Goal: Task Accomplishment & Management: Manage account settings

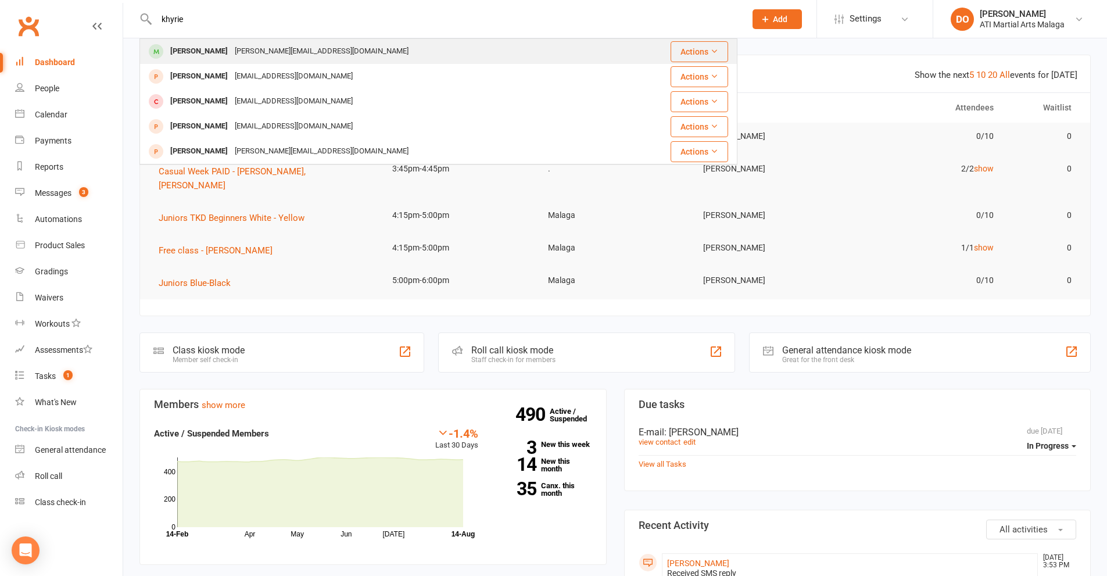
type input "khyrie"
click at [234, 52] on div "[PERSON_NAME][EMAIL_ADDRESS][DOMAIN_NAME]" at bounding box center [321, 51] width 181 height 17
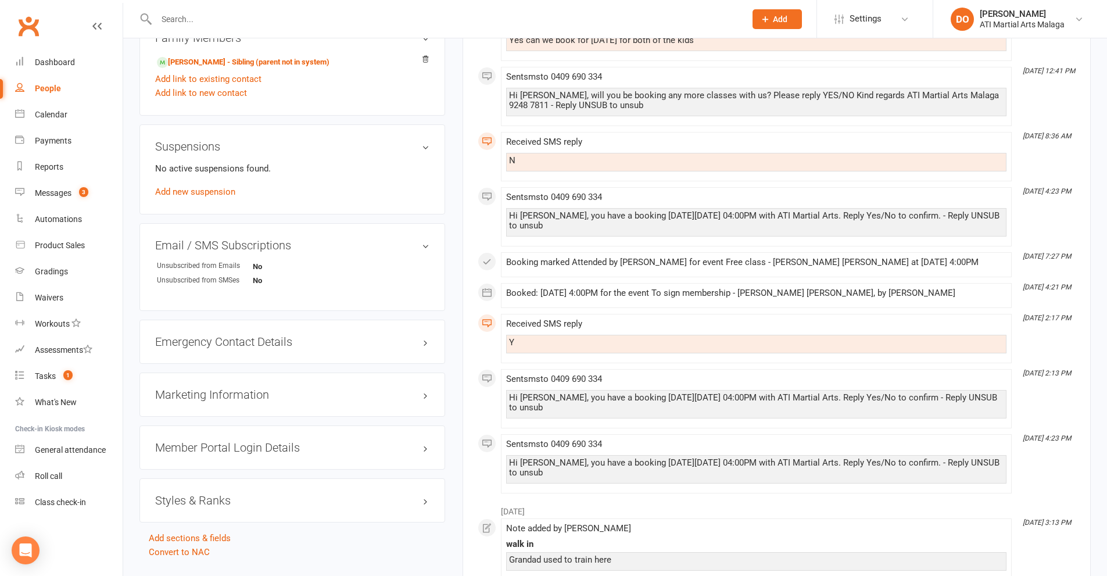
scroll to position [1220, 0]
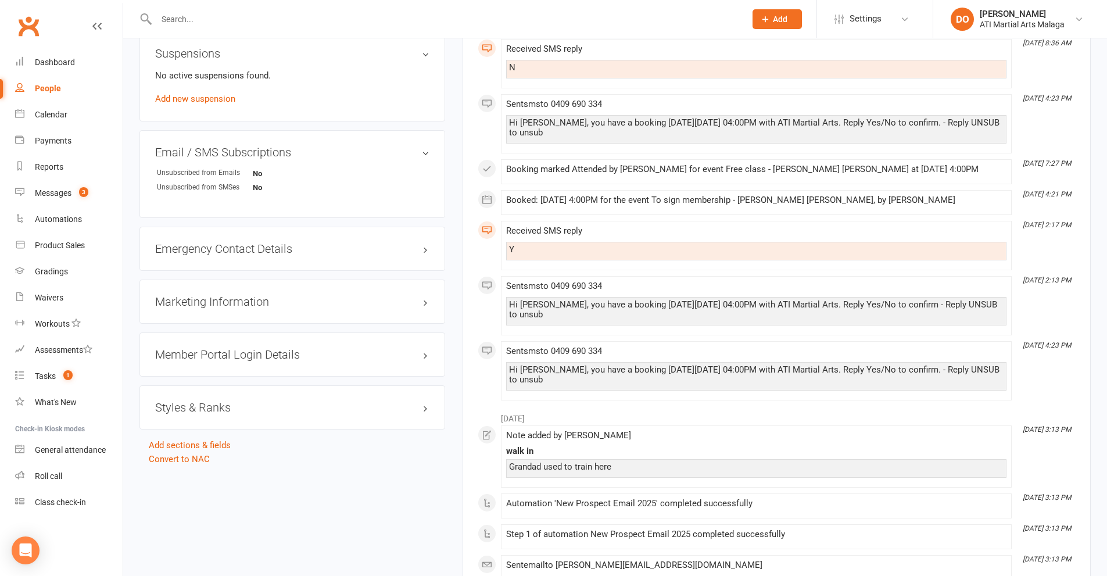
click at [228, 403] on h3 "Styles & Ranks" at bounding box center [292, 407] width 274 height 13
click at [185, 453] on link "Add new style" at bounding box center [182, 452] width 54 height 10
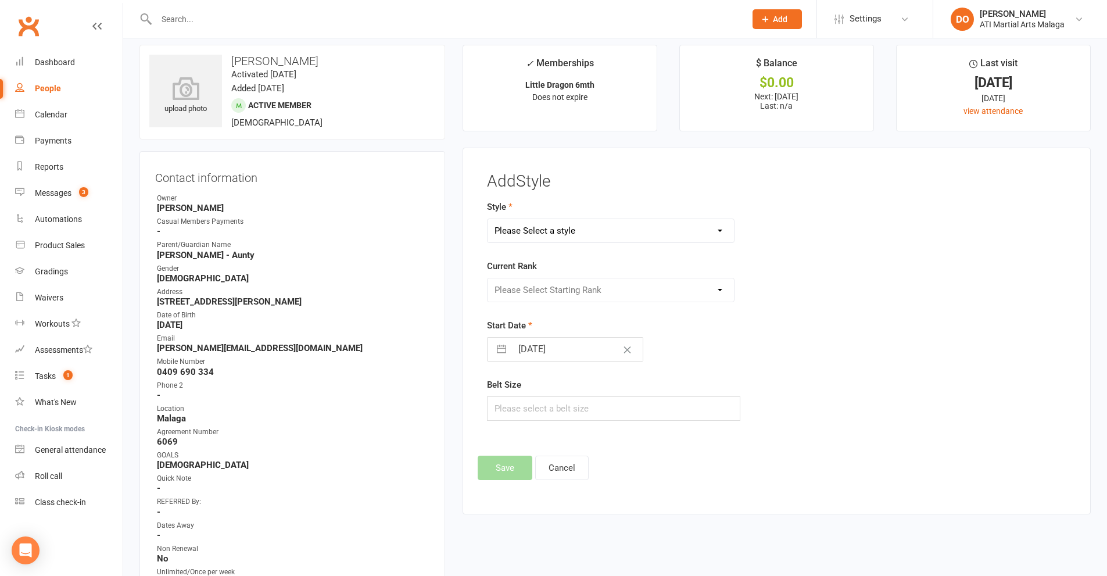
scroll to position [0, 0]
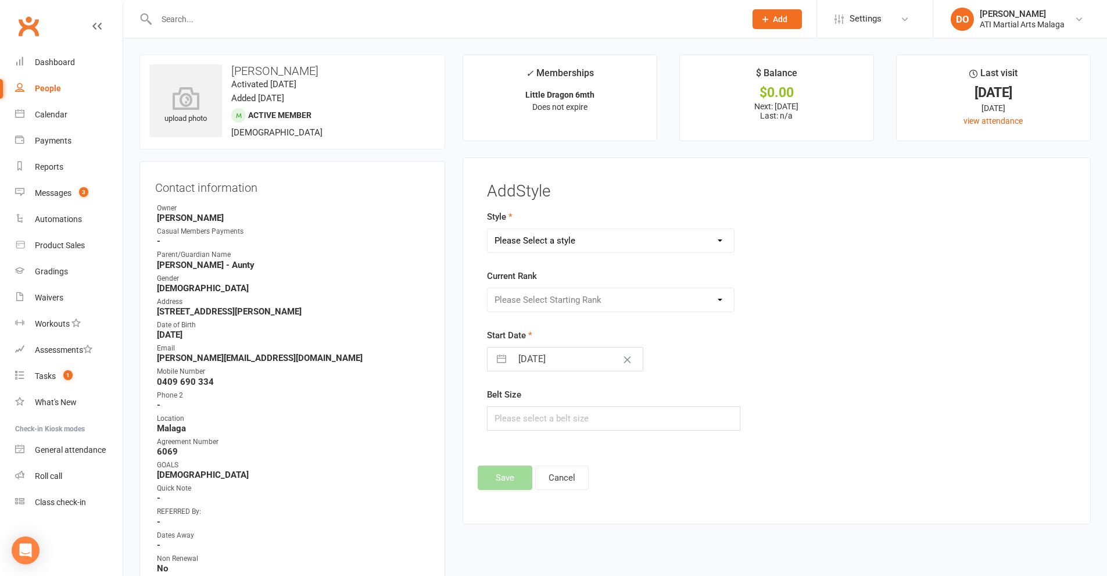
click at [591, 245] on select "Please Select a style BJJ Adults BJJ JUNIORS Boxing Kickboxing Adults Kickboxin…" at bounding box center [610, 240] width 247 height 23
select select "990"
click at [487, 229] on select "Please Select a style BJJ Adults BJJ JUNIORS Boxing Kickboxing Adults Kickboxin…" at bounding box center [610, 240] width 247 height 23
click at [613, 302] on select "Please Select Starting Rank D10th D9th D8th D7th D6th D5th D4th D3rd D2nd D1st …" at bounding box center [610, 299] width 247 height 23
select select "9175"
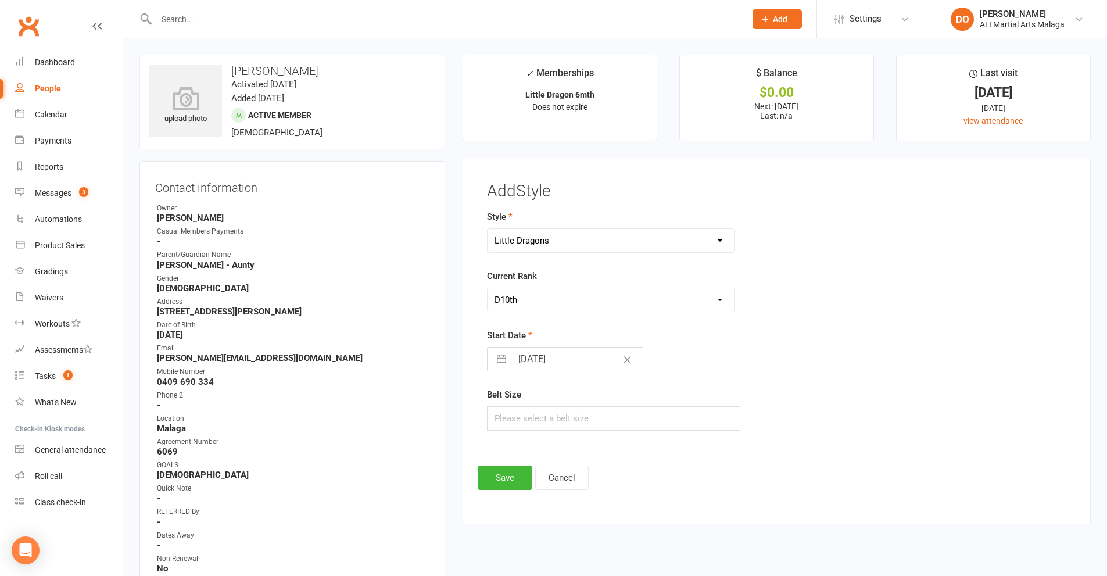
click at [487, 288] on select "Please Select Starting Rank D10th D9th D8th D7th D6th D5th D4th D3rd D2nd D1st …" at bounding box center [610, 299] width 247 height 23
click at [512, 478] on button "Save" at bounding box center [505, 477] width 55 height 24
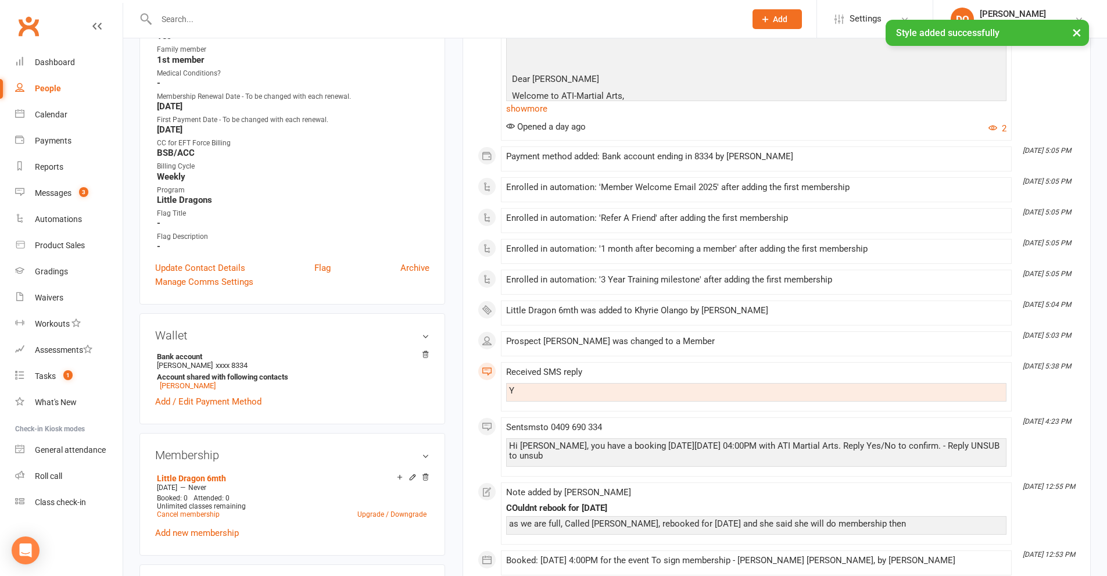
scroll to position [581, 0]
click at [188, 384] on link "[PERSON_NAME]" at bounding box center [188, 383] width 56 height 9
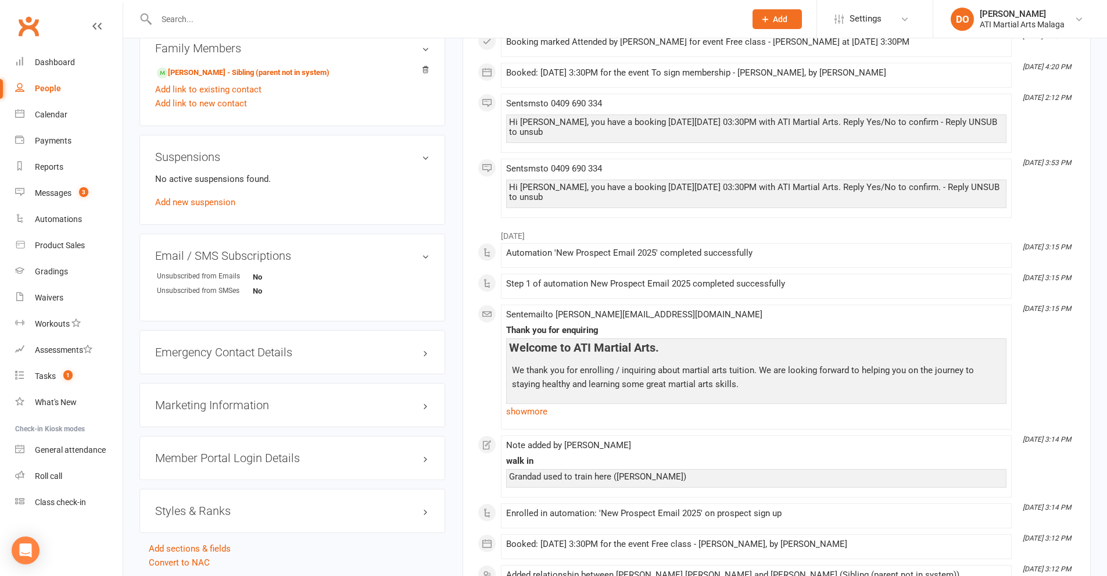
scroll to position [1155, 0]
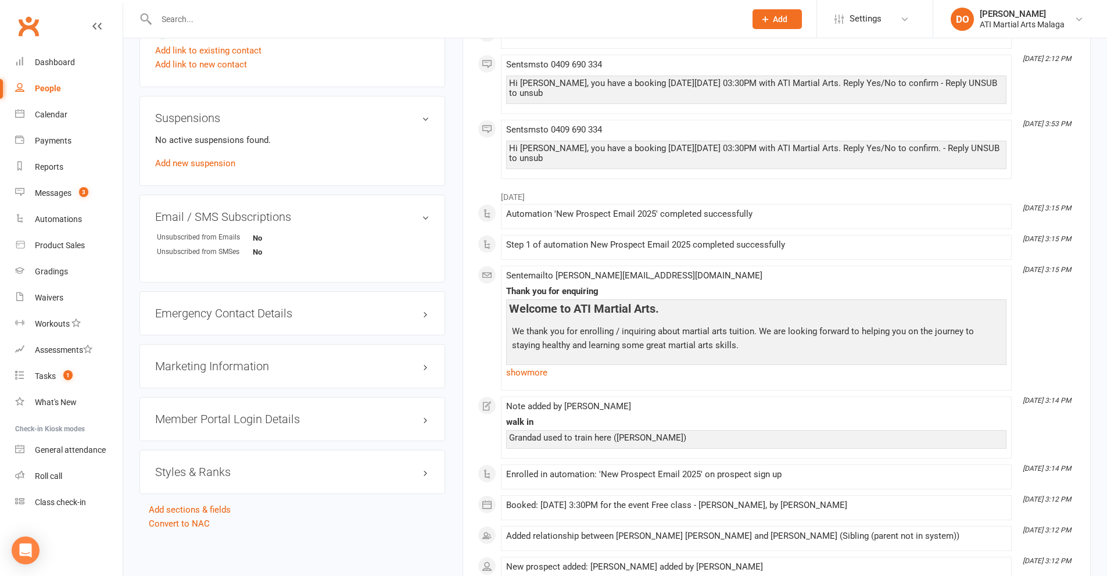
click at [224, 473] on h3 "Styles & Ranks" at bounding box center [292, 471] width 274 height 13
click at [198, 516] on link "Add new style" at bounding box center [182, 517] width 54 height 10
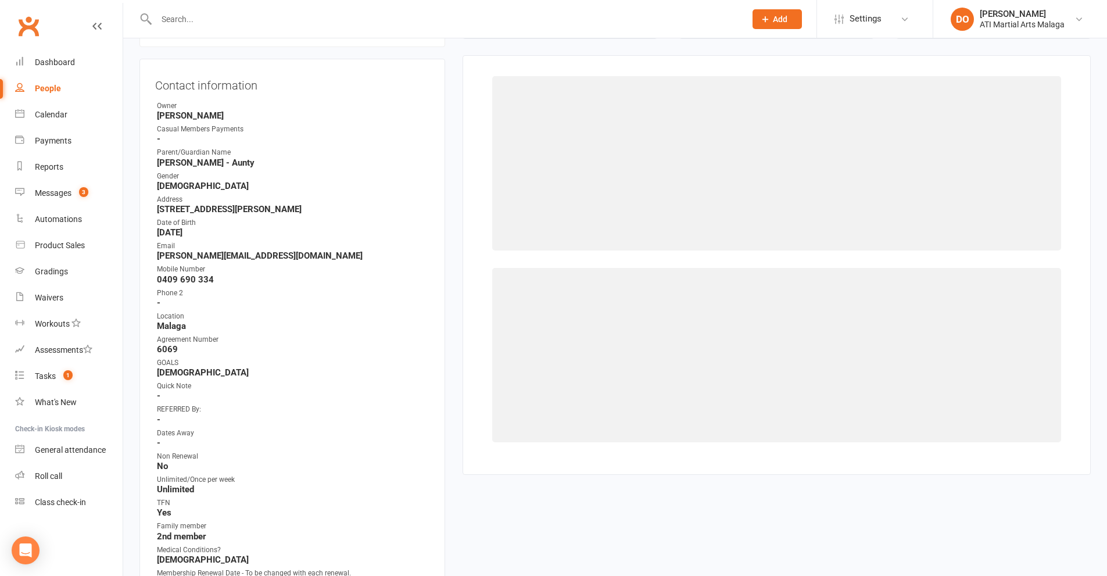
scroll to position [99, 0]
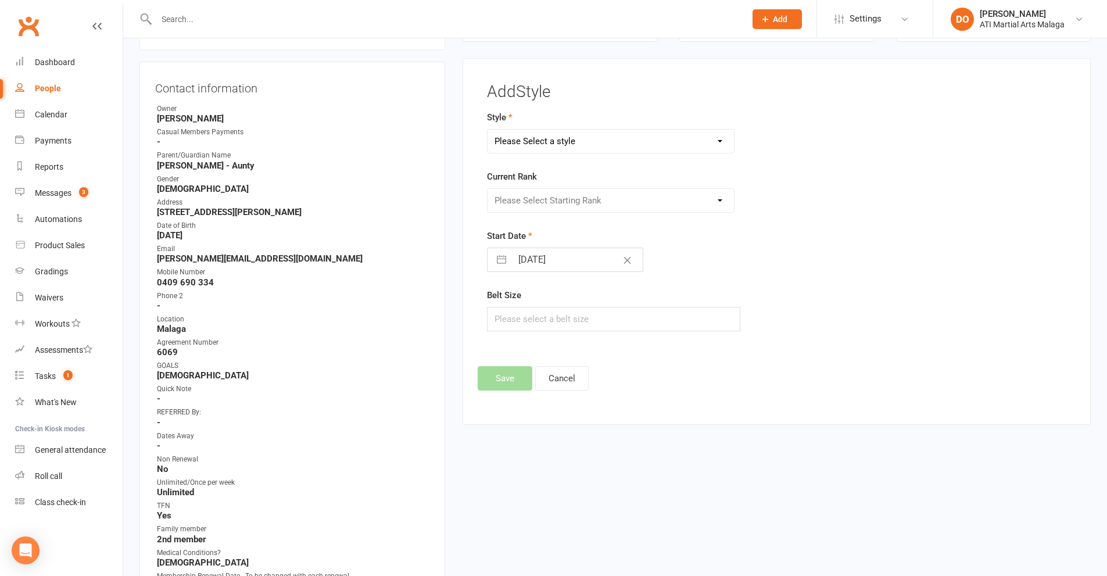
click at [654, 143] on select "Please Select a style BJJ Adults BJJ JUNIORS Boxing Kickboxing Adults Kickboxin…" at bounding box center [610, 141] width 247 height 23
select select "990"
click at [487, 130] on select "Please Select a style BJJ Adults BJJ JUNIORS Boxing Kickboxing Adults Kickboxin…" at bounding box center [610, 141] width 247 height 23
click at [608, 202] on select "Please Select Starting Rank D10th D9th D8th D7th D6th D5th D4th D3rd D2nd D1st …" at bounding box center [610, 200] width 247 height 23
select select "9175"
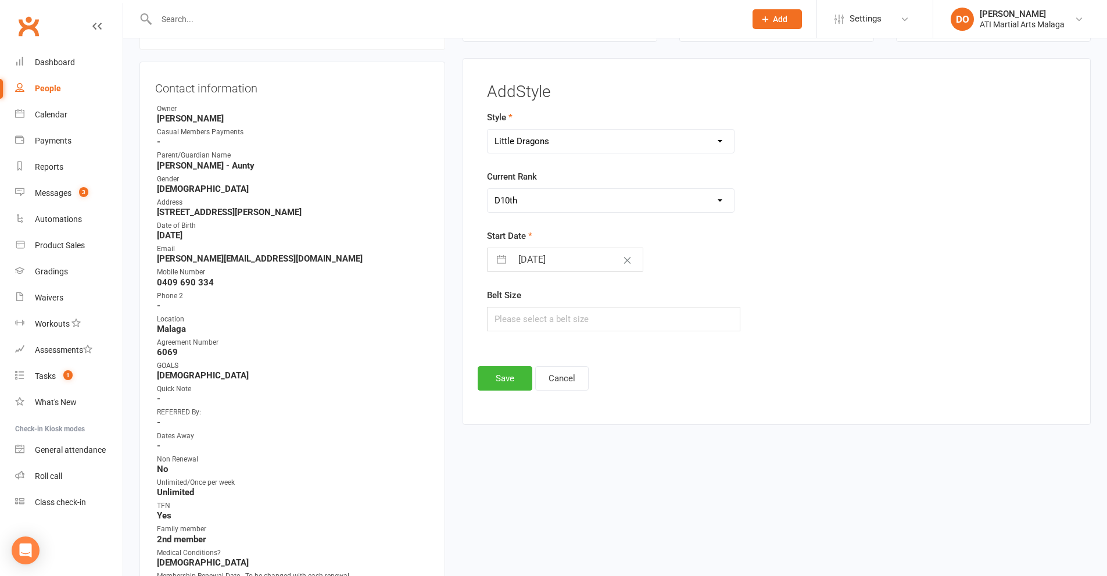
click at [487, 189] on select "Please Select Starting Rank D10th D9th D8th D7th D6th D5th D4th D3rd D2nd D1st …" at bounding box center [610, 200] width 247 height 23
click at [519, 372] on button "Save" at bounding box center [505, 378] width 55 height 24
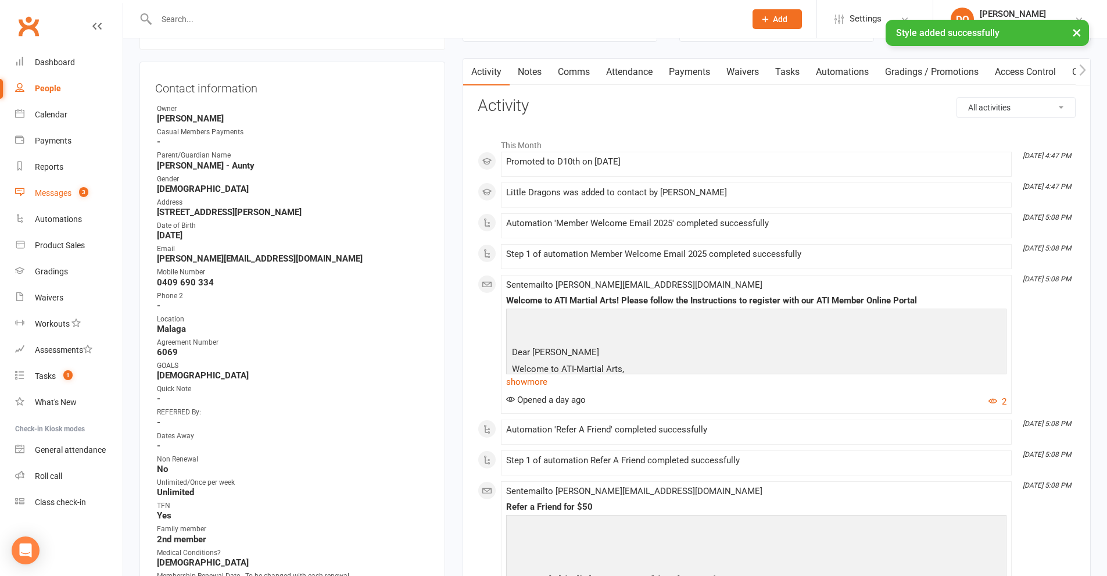
click at [70, 199] on link "Messages 3" at bounding box center [68, 193] width 107 height 26
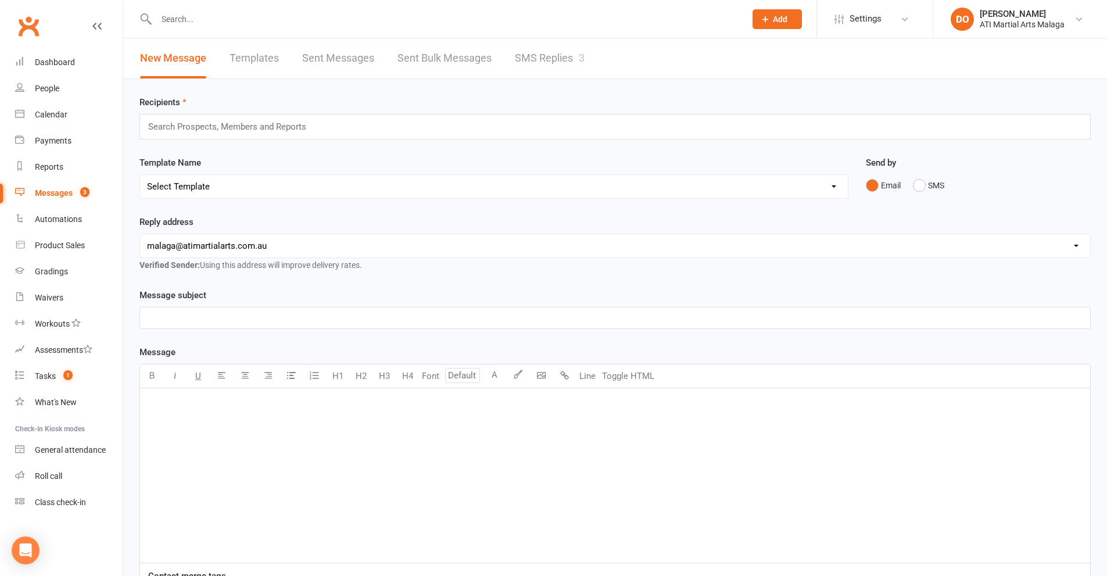
click at [536, 63] on link "SMS Replies 3" at bounding box center [550, 58] width 70 height 40
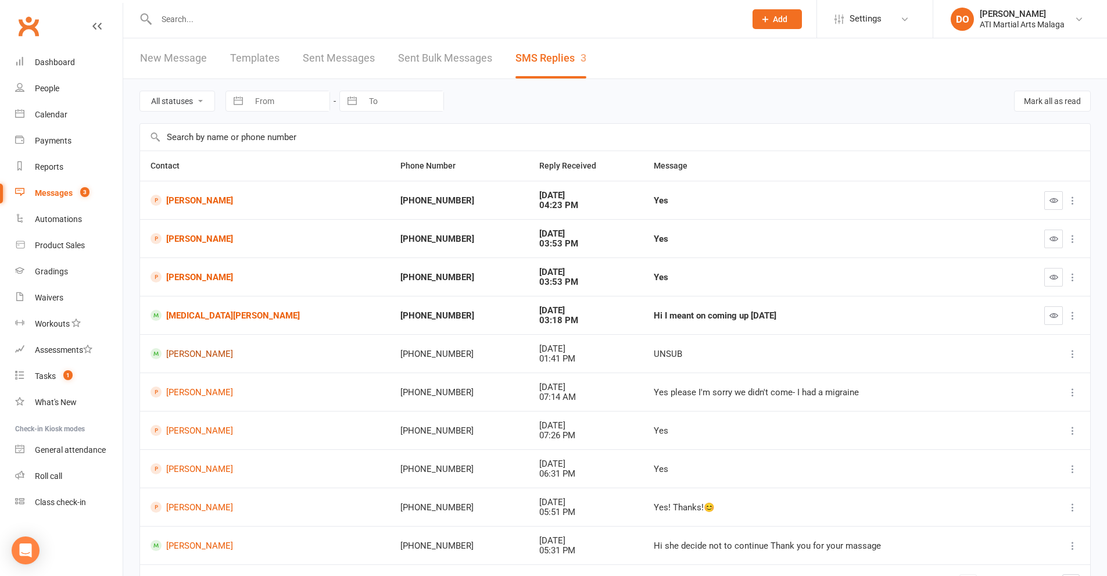
click at [189, 354] on link "[PERSON_NAME]" at bounding box center [264, 353] width 229 height 11
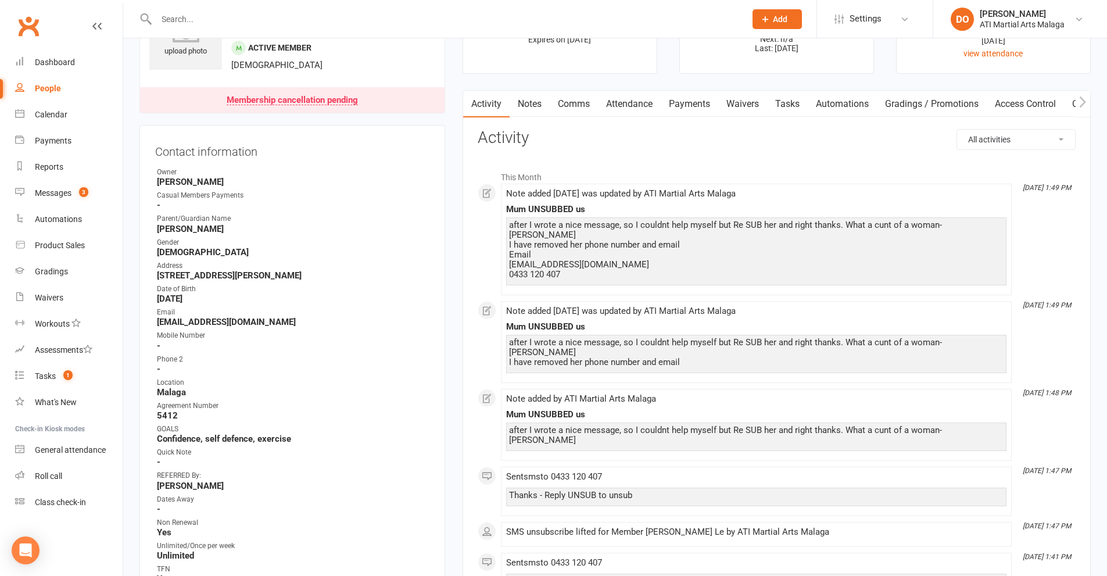
scroll to position [58, 0]
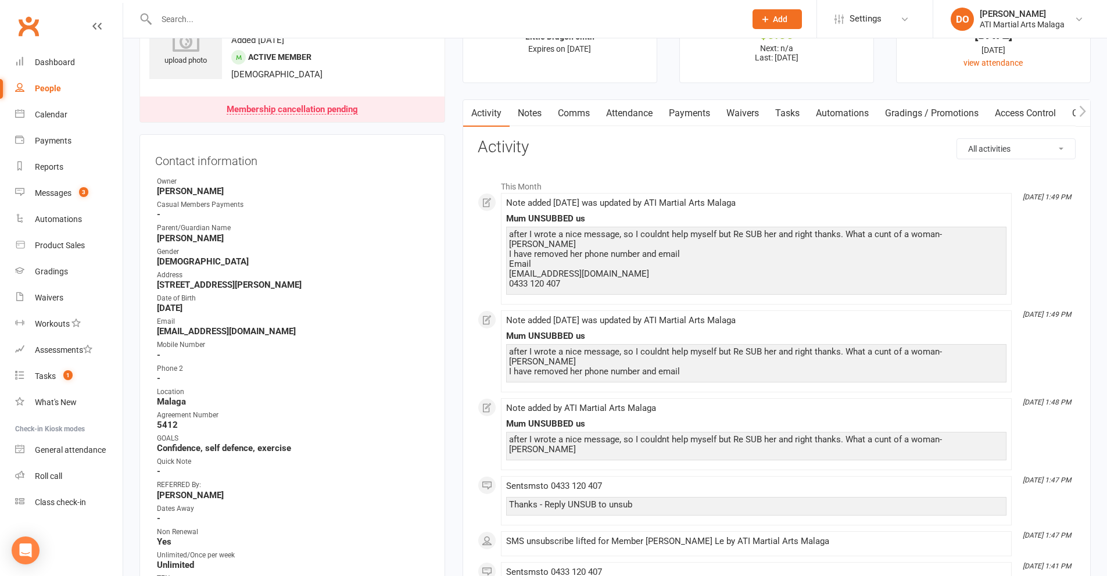
click at [528, 113] on link "Notes" at bounding box center [529, 113] width 40 height 27
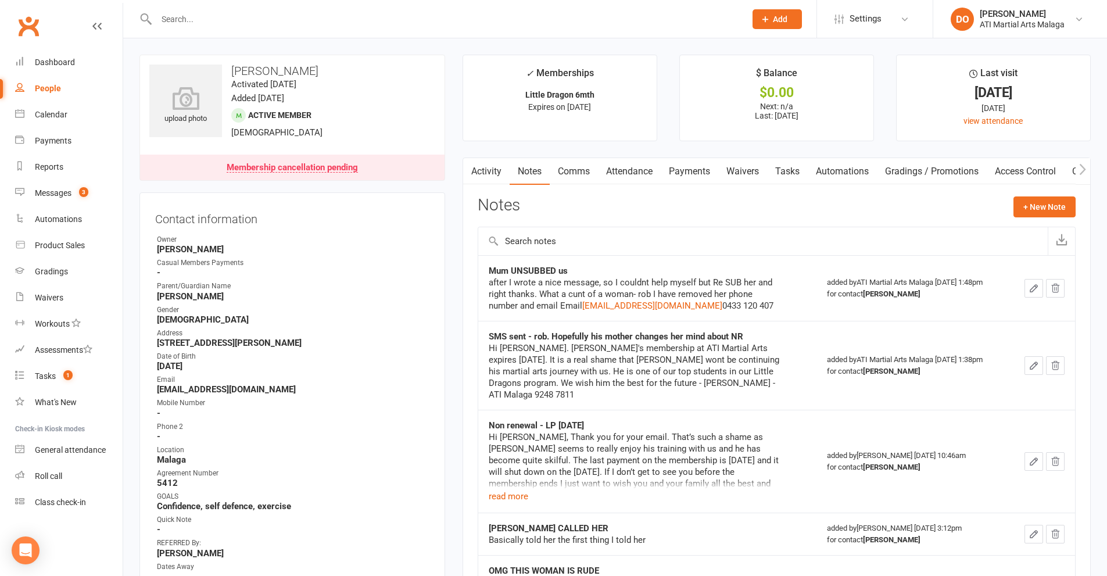
click at [695, 167] on link "Payments" at bounding box center [690, 171] width 58 height 27
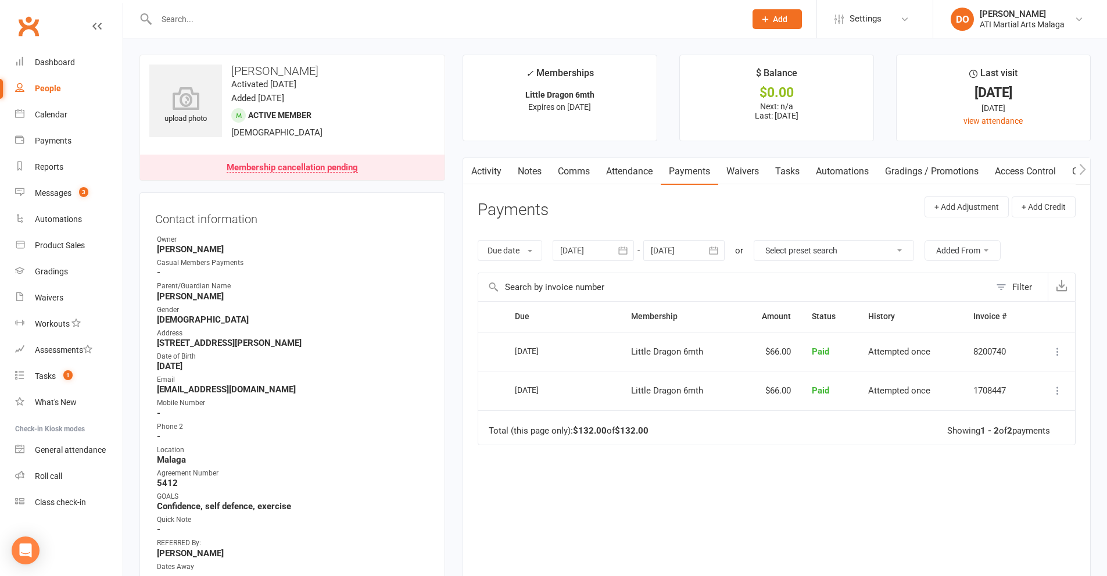
click at [723, 252] on button "button" at bounding box center [714, 250] width 21 height 21
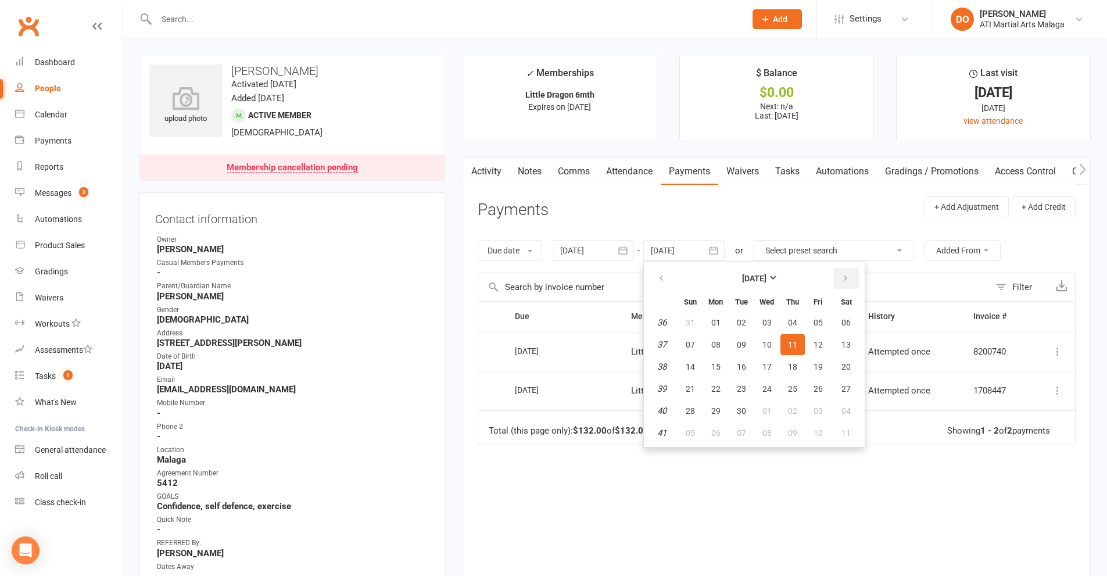
click at [850, 280] on button "button" at bounding box center [846, 278] width 25 height 21
click at [849, 280] on button "button" at bounding box center [846, 278] width 25 height 21
click at [849, 280] on icon "button" at bounding box center [845, 278] width 8 height 9
click at [848, 280] on icon "button" at bounding box center [845, 278] width 8 height 9
click at [816, 338] on button "09" at bounding box center [818, 344] width 24 height 21
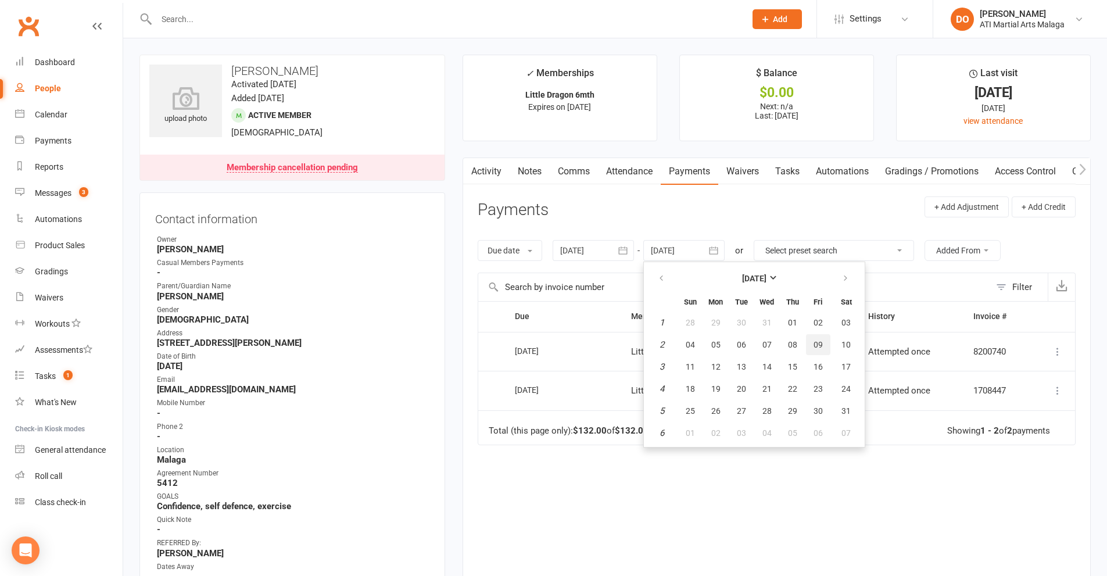
type input "[DATE]"
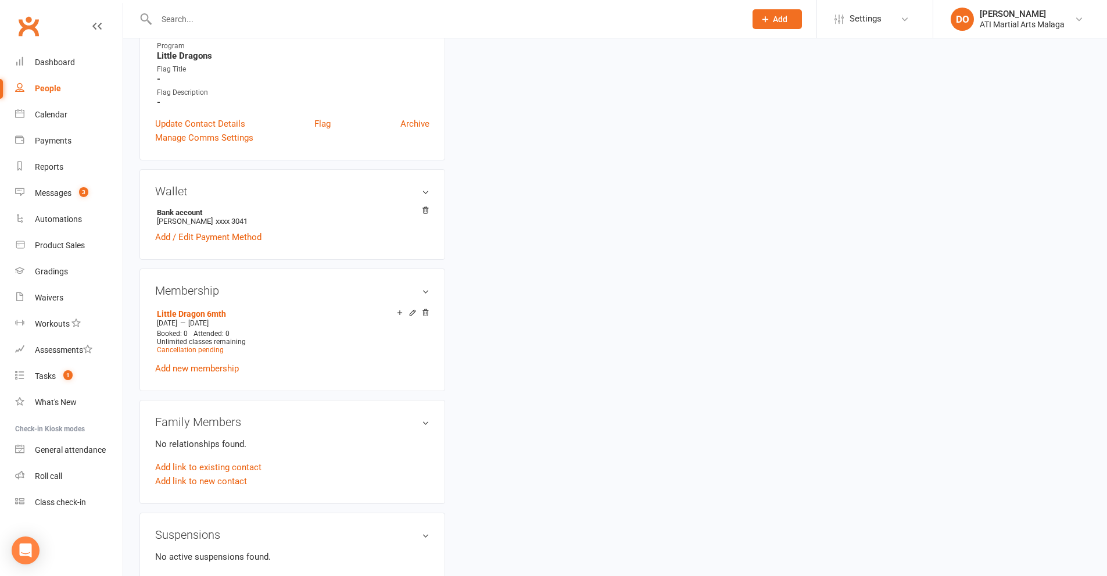
scroll to position [755, 0]
click at [426, 211] on icon at bounding box center [425, 209] width 6 height 6
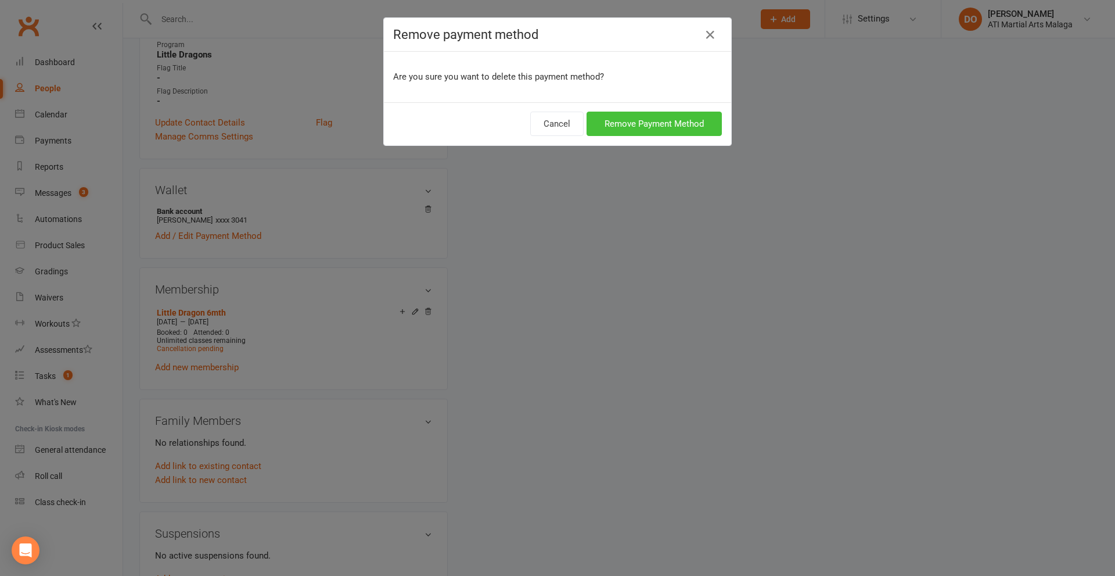
click at [625, 124] on button "Remove Payment Method" at bounding box center [654, 124] width 135 height 24
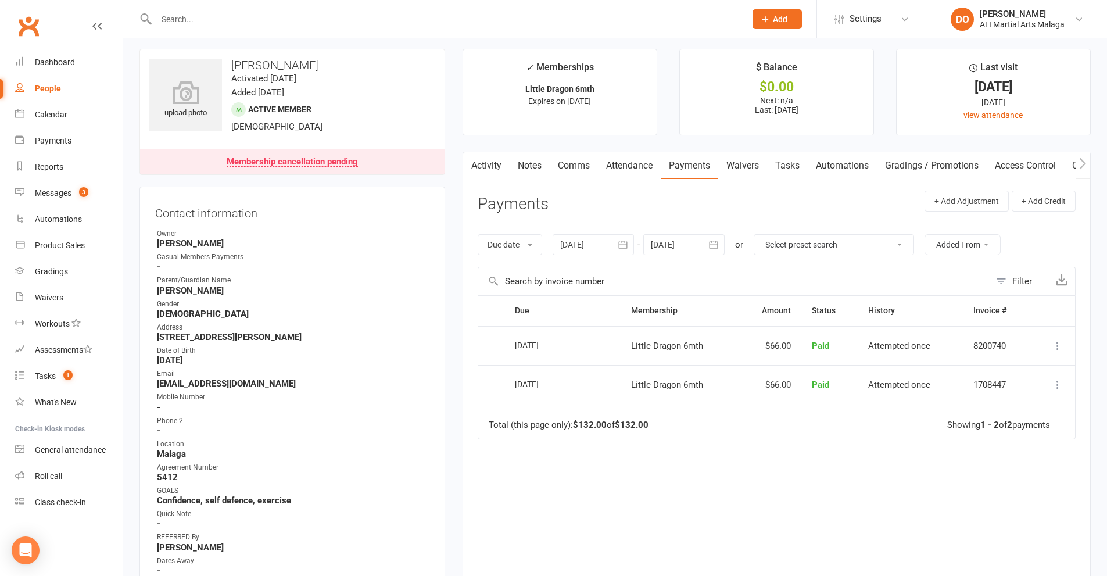
scroll to position [0, 0]
